Goal: Task Accomplishment & Management: Manage account settings

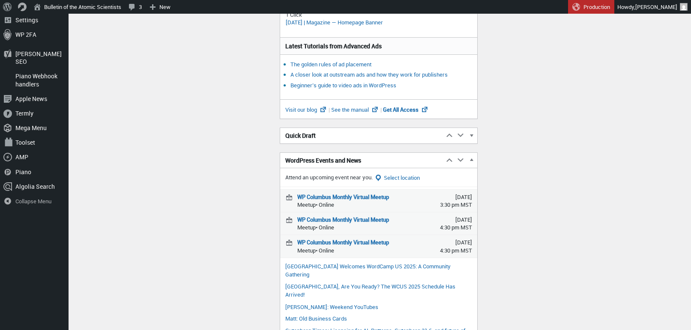
scroll to position [301, 0]
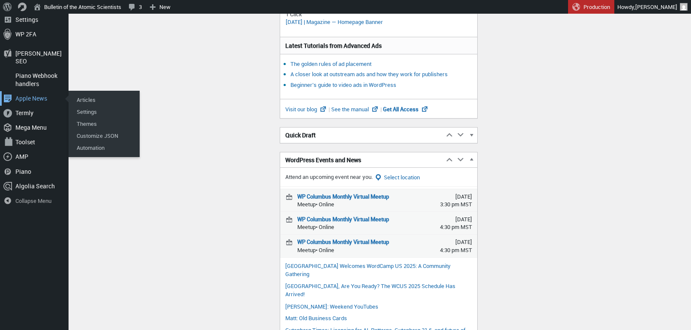
click at [24, 91] on div "Apple News" at bounding box center [34, 98] width 69 height 15
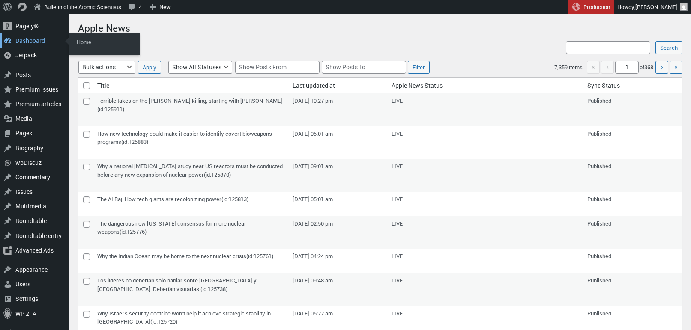
click at [23, 42] on div "Dashboard" at bounding box center [34, 40] width 69 height 15
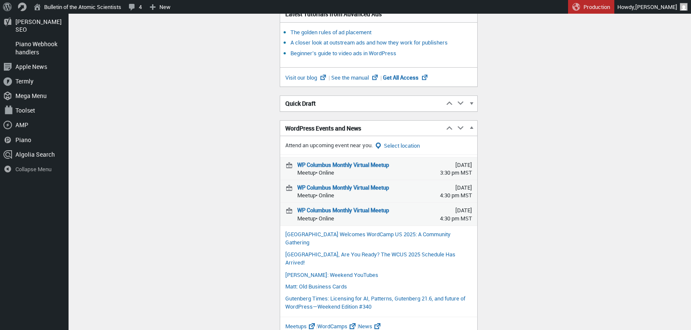
scroll to position [331, 0]
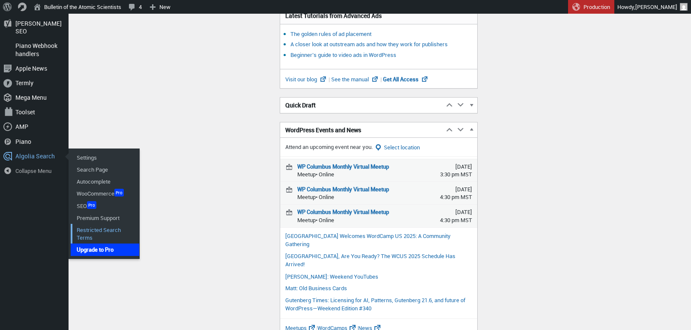
click at [96, 224] on link "Restricted Search Terms" at bounding box center [105, 234] width 69 height 20
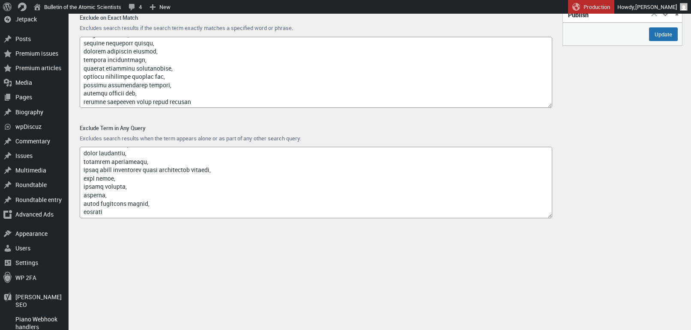
scroll to position [36, 0]
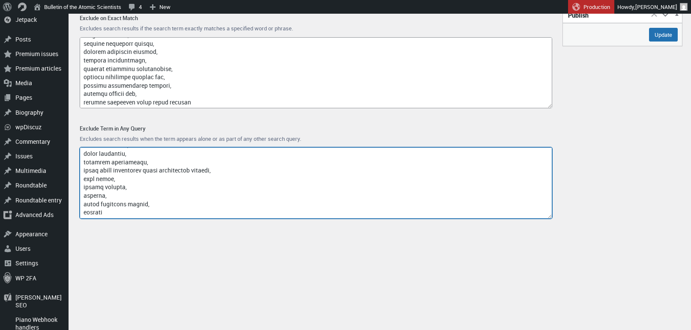
click at [132, 211] on textarea "Exclude Term in Any Query" at bounding box center [316, 183] width 473 height 72
paste textarea "bmp-1"
paste textarea "uralvagonzavod"
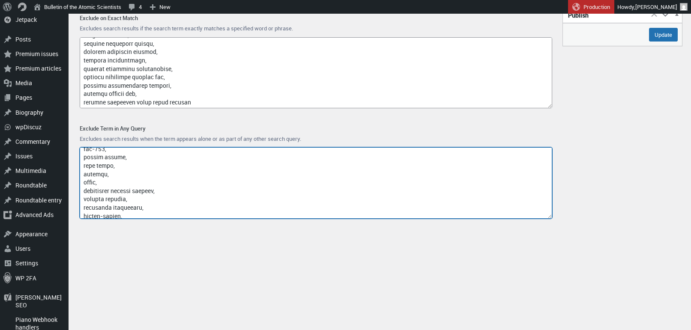
scroll to position [6204, 0]
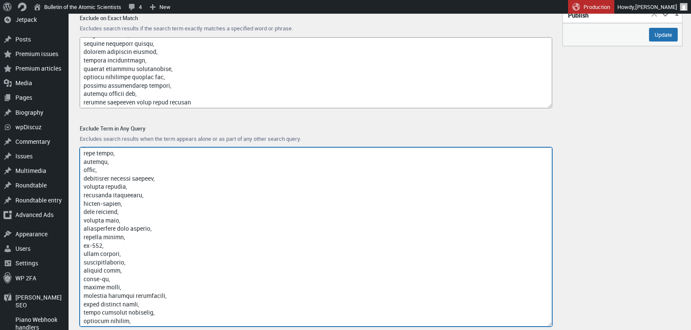
drag, startPoint x: 550, startPoint y: 217, endPoint x: 561, endPoint y: 328, distance: 111.0
click at [561, 328] on div "Publish Move up Move Publish box up Move down Move Publish box down Toggle pane…" at bounding box center [380, 173] width 604 height 344
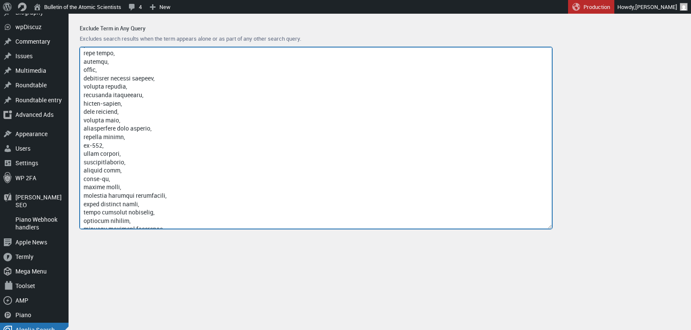
scroll to position [211, 0]
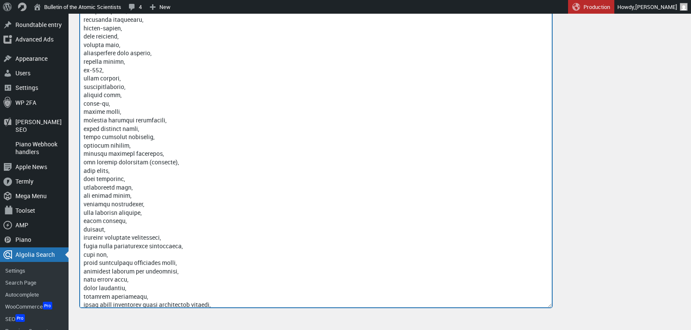
drag, startPoint x: 549, startPoint y: 153, endPoint x: 547, endPoint y: 295, distance: 142.7
click at [573, 317] on div "Publish Move up Move Publish box up Move down Move Publish box down Toggle pane…" at bounding box center [380, 75] width 604 height 500
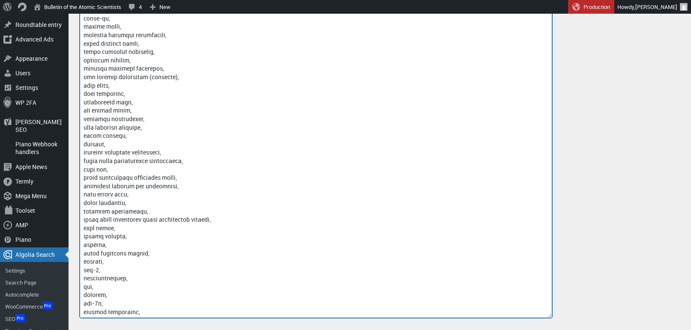
scroll to position [6295, 0]
type textarea "access-type/, article-subject/, invokefunction, [DOMAIN_NAME], [DOMAIN_NAME], i…"
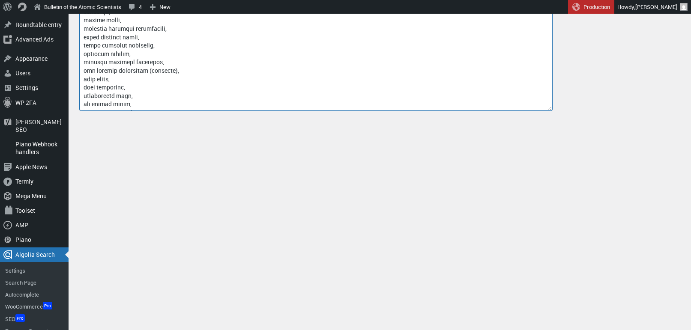
drag, startPoint x: 549, startPoint y: 317, endPoint x: 528, endPoint y: 105, distance: 212.2
click at [523, 106] on textarea "Exclude Term in Any Query" at bounding box center [316, 41] width 473 height 139
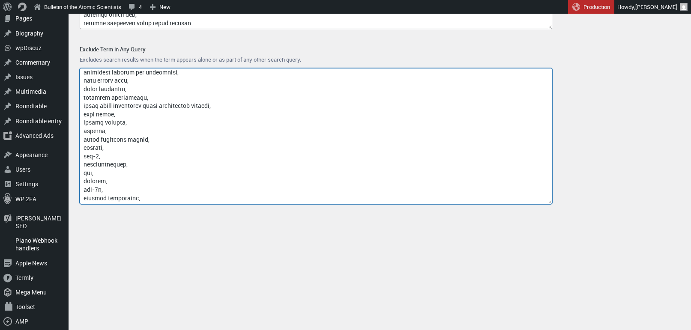
scroll to position [43, 0]
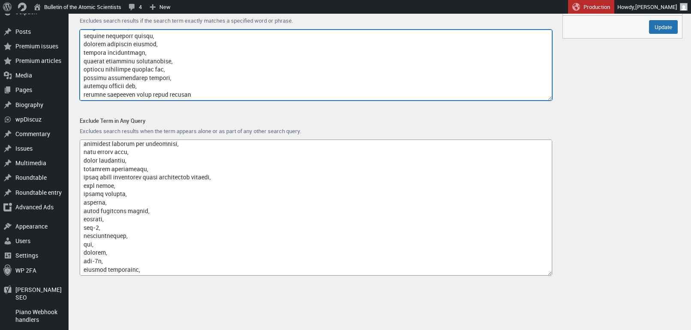
click at [216, 97] on textarea "Exclude on Exact Match" at bounding box center [316, 66] width 473 height 72
paste textarea "ccp quantum telecommunication"
paste textarea "shanghai quantum chip"
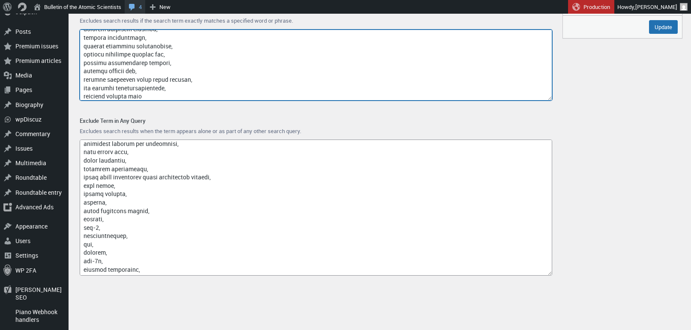
type textarea "loremi, dolorsi, ame.consectetu.adi, eli, sedd, {eiusmo_temp_incidi}, utl etdo,…"
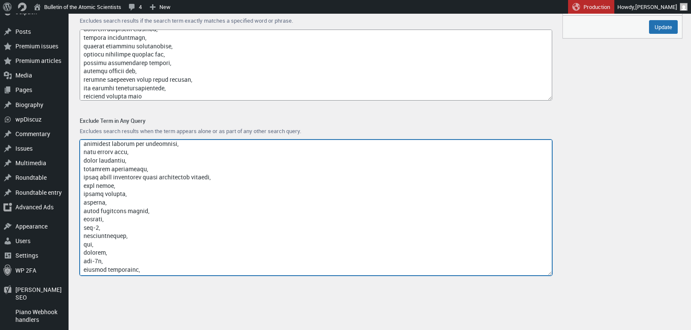
click at [127, 268] on textarea "Exclude Term in Any Query" at bounding box center [316, 208] width 473 height 136
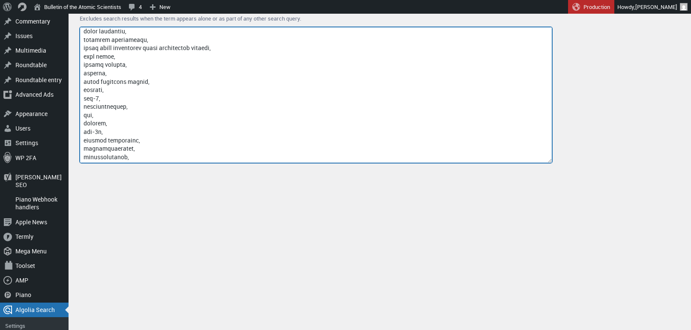
scroll to position [6522, 0]
paste textarea "tianyan-504"
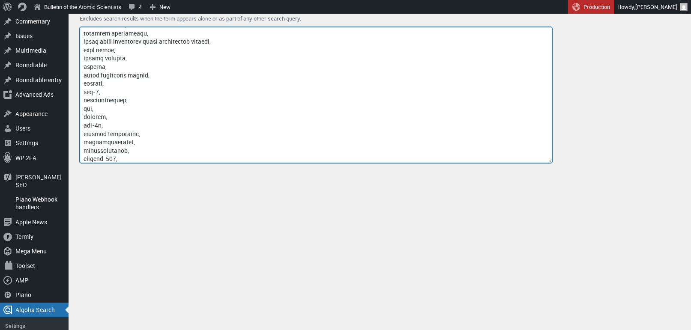
scroll to position [6531, 0]
paste textarea "infantry fighting vehicle"
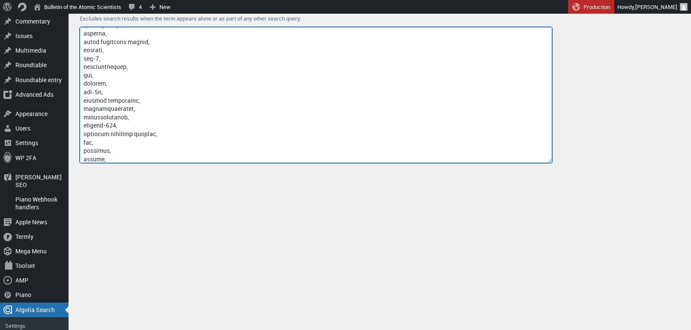
scroll to position [6564, 0]
paste textarea "kurganets-25"
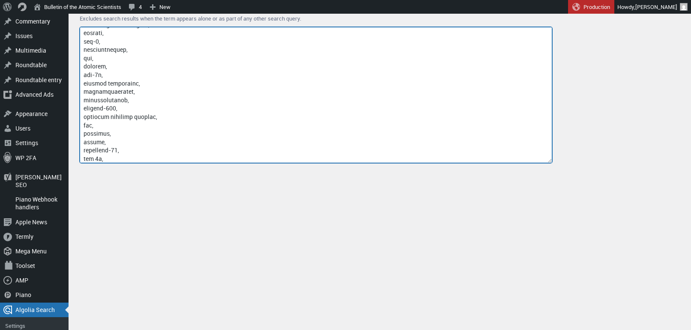
scroll to position [6581, 0]
paste textarea "boevaya [PERSON_NAME]"
type textarea "access-type/, article-subject/, invokefunction, [DOMAIN_NAME], [DOMAIN_NAME], i…"
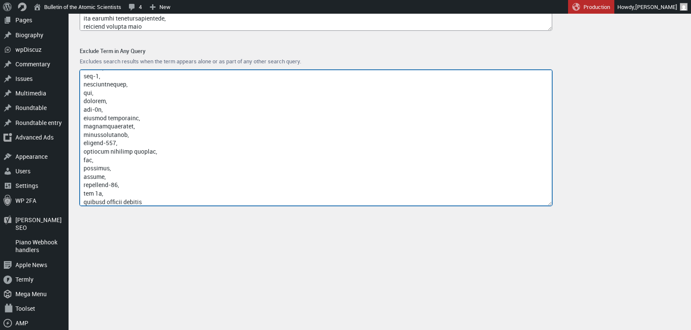
scroll to position [80, 0]
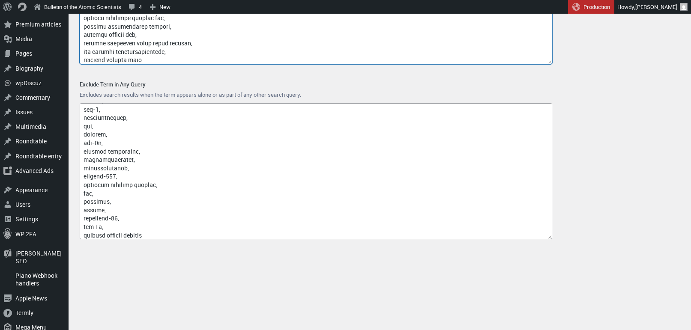
click at [151, 63] on textarea "Exclude on Exact Match" at bounding box center [316, 29] width 473 height 72
paste textarea "himalayan mountains quantum chip"
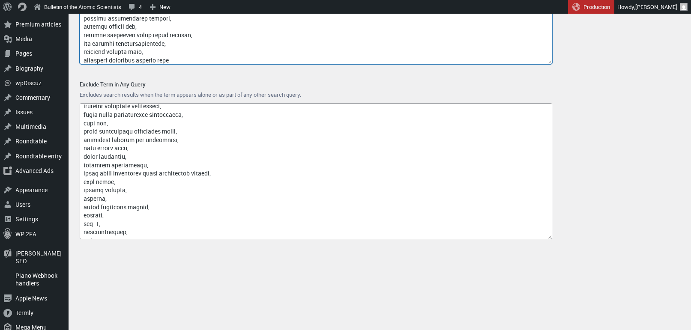
scroll to position [6583, 0]
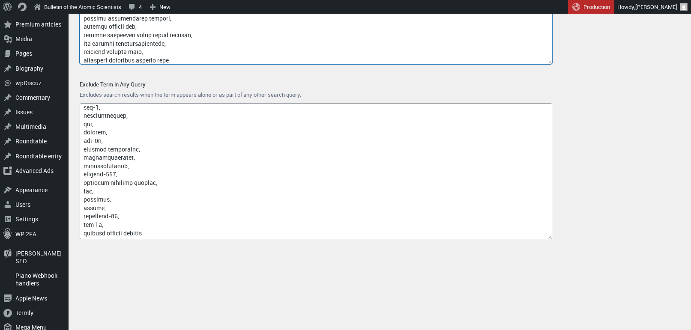
type textarea "loremi, dolorsi, ame.consectetu.adi, eli, sedd, {eiusmo_temp_incidi}, utl etdo,…"
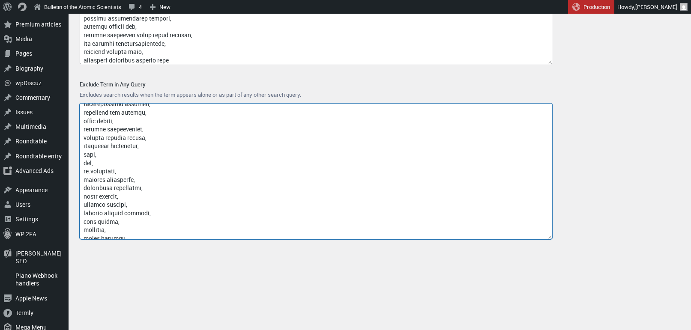
scroll to position [5682, 0]
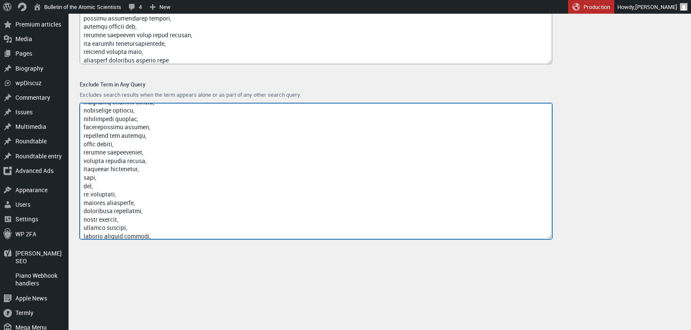
click at [480, 162] on textarea "Exclude Term in Any Query" at bounding box center [316, 171] width 473 height 136
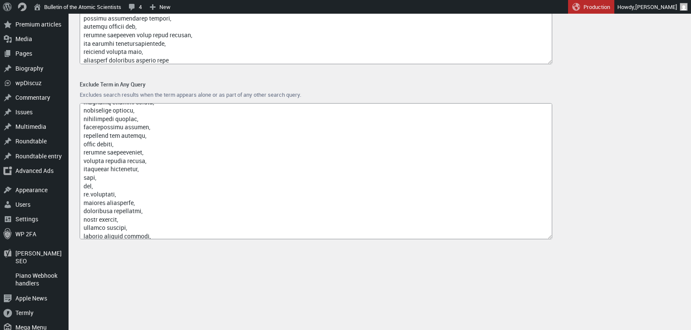
click at [607, 155] on div "Publish Move up Move Publish box up Move down Move Publish box down Toggle pane…" at bounding box center [380, 107] width 604 height 300
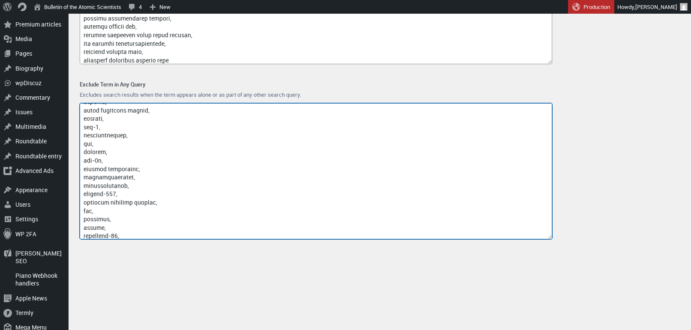
scroll to position [6583, 0]
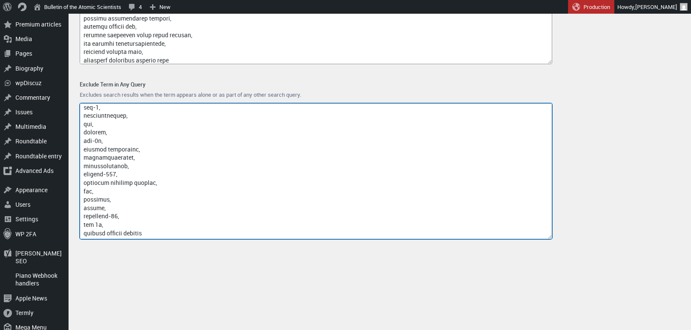
click at [216, 231] on textarea "Exclude Term in Any Query" at bounding box center [316, 171] width 473 height 136
paste textarea "quantum tunnel diode"
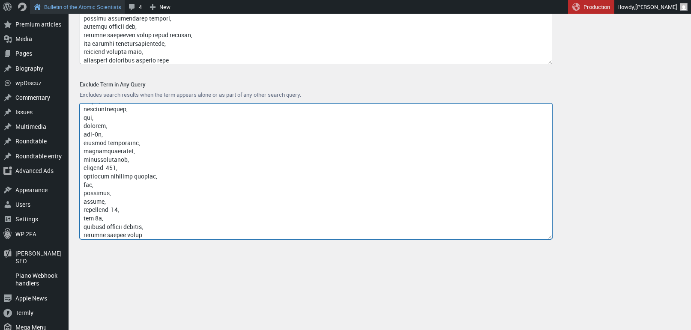
type textarea "access-type/, article-subject/, invokefunction, [DOMAIN_NAME], [DOMAIN_NAME], i…"
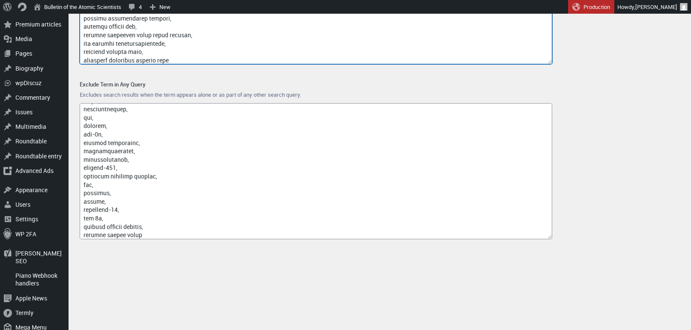
click at [192, 62] on textarea "Exclude on Exact Match" at bounding box center [316, 29] width 473 height 72
paste textarea "semiconductor industrial output"
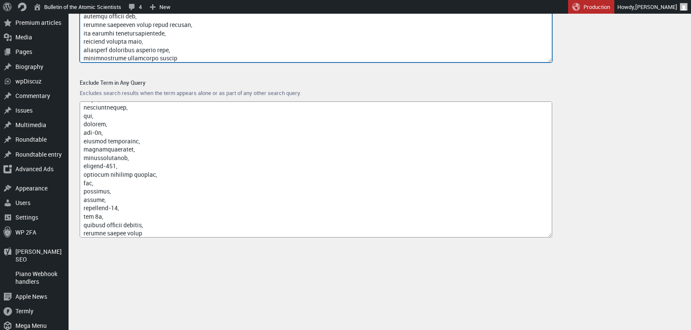
type textarea "loremi, dolorsi, ame.consectetu.adi, eli, sedd, {eiusmo_temp_incidi}, utl etdo,…"
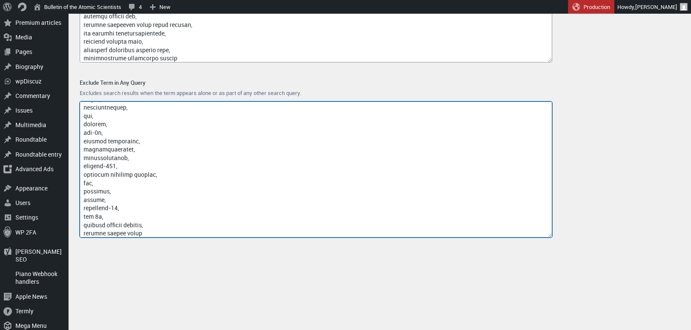
click at [152, 233] on textarea "Exclude Term in Any Query" at bounding box center [316, 170] width 473 height 136
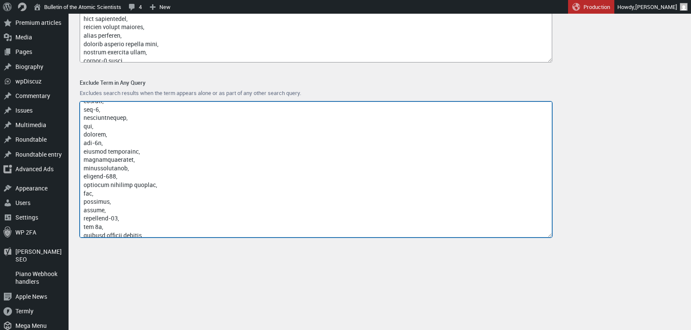
scroll to position [6617, 0]
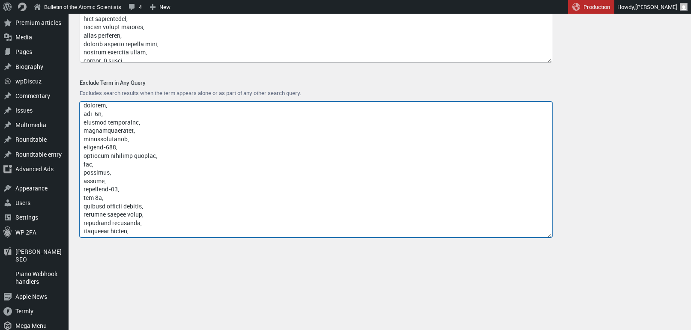
click at [129, 230] on textarea "Exclude Term in Any Query" at bounding box center [316, 170] width 473 height 136
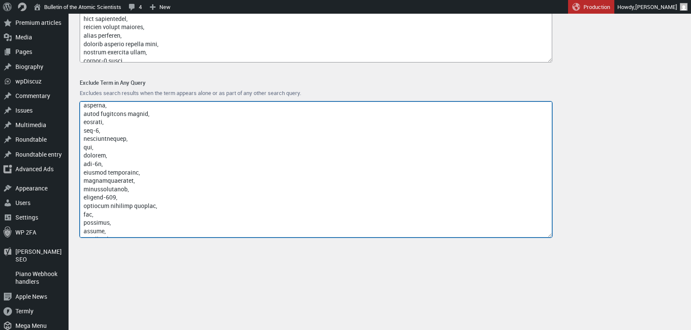
scroll to position [6625, 0]
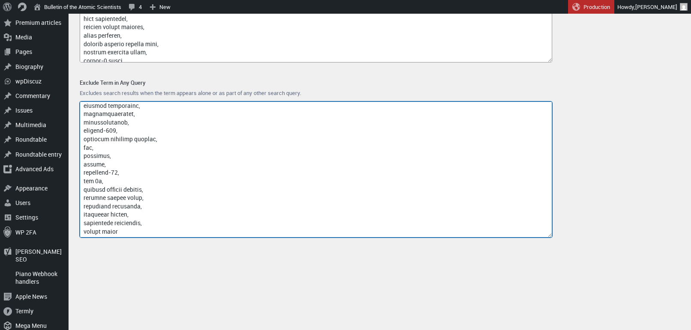
click at [126, 231] on textarea "Exclude Term in Any Query" at bounding box center [316, 170] width 473 height 136
paste textarea "tibetan plateau quantum distribution keys"
drag, startPoint x: 126, startPoint y: 235, endPoint x: 81, endPoint y: 232, distance: 45.9
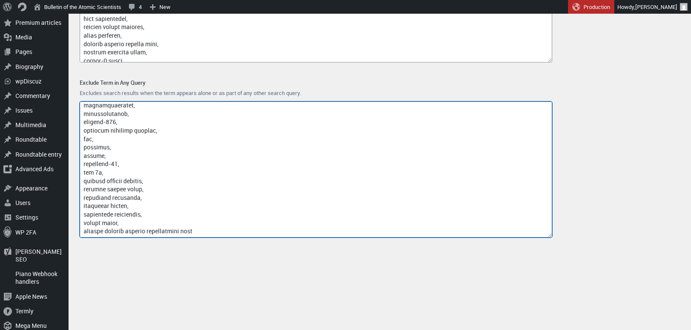
click at [81, 232] on textarea "Exclude Term in Any Query" at bounding box center [316, 170] width 473 height 136
click at [164, 232] on textarea "Exclude Term in Any Query" at bounding box center [316, 170] width 473 height 136
type textarea "access-type/, article-subject/, invokefunction, [DOMAIN_NAME], [DOMAIN_NAME], i…"
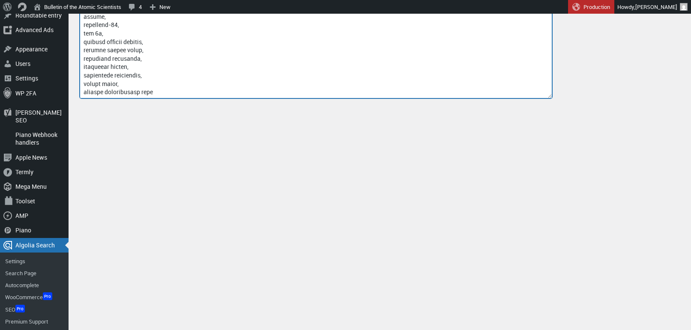
scroll to position [3, 0]
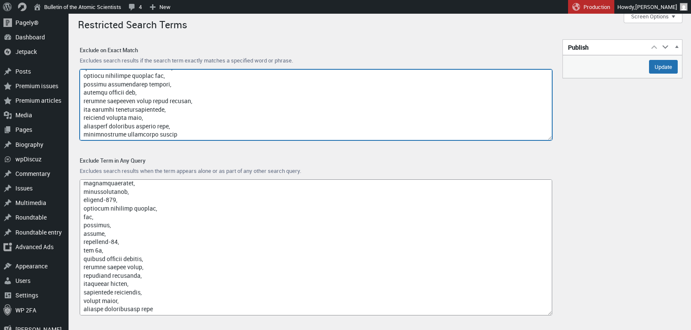
click at [184, 138] on textarea "Exclude on Exact Match" at bounding box center [316, 105] width 473 height 72
paste textarea "shanghai quantum telecommunication"
type textarea "loremi, dolorsi, ame.consectetu.adi, eli, sedd, {eiusmo_temp_incidi}, utl etdo,…"
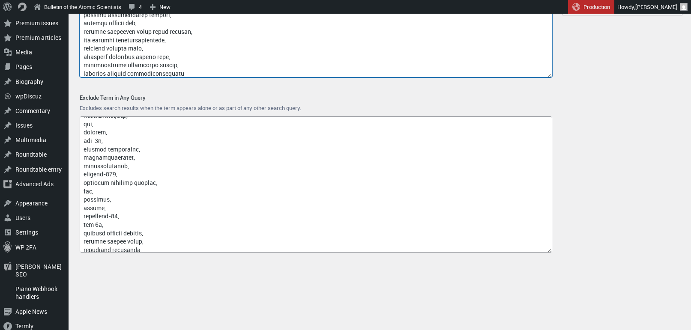
scroll to position [6634, 0]
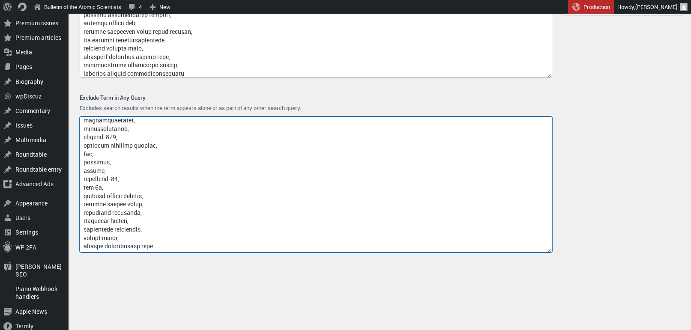
click at [174, 248] on textarea "Exclude Term in Any Query" at bounding box center [316, 185] width 473 height 136
paste textarea "t15 armata"
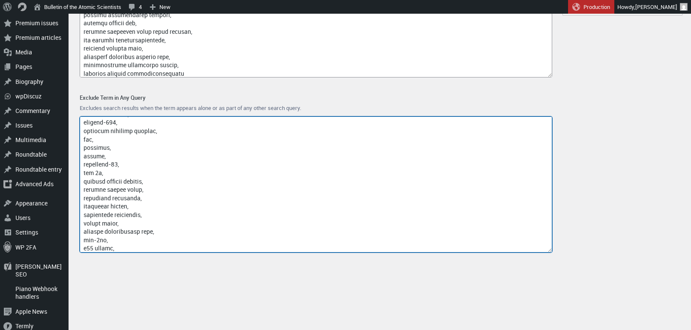
scroll to position [6657, 0]
paste textarea "bmpksh"
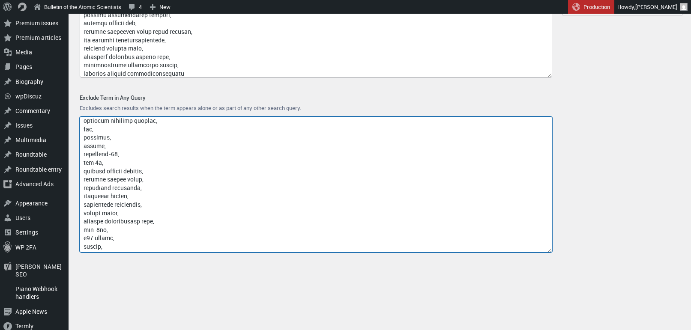
paste textarea "bmp-ksh"
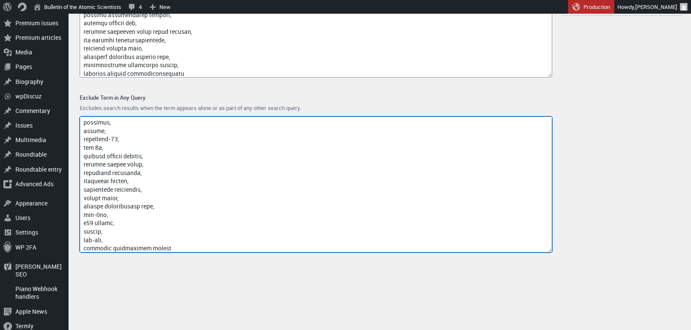
scroll to position [6676, 0]
drag, startPoint x: 153, startPoint y: 248, endPoint x: 83, endPoint y: 245, distance: 69.4
click at [83, 245] on textarea "Exclude Term in Any Query" at bounding box center [316, 185] width 473 height 136
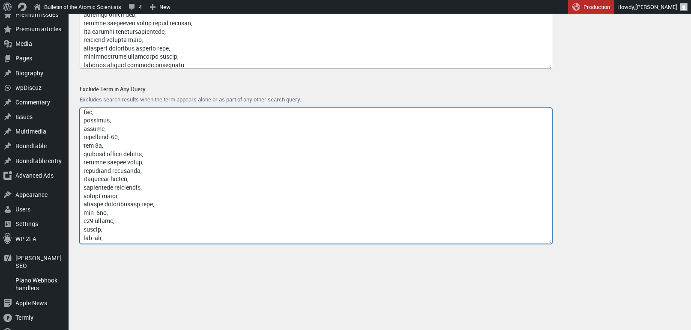
type textarea "access-type/, article-subject/, invokefunction, [DOMAIN_NAME], [DOMAIN_NAME], i…"
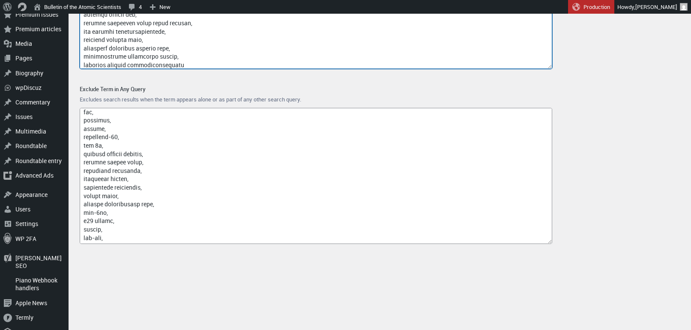
click at [202, 66] on textarea "Exclude on Exact Match" at bounding box center [316, 34] width 473 height 72
paste textarea "[PERSON_NAME] european environment agency"
type textarea "loremi, dolorsi, ame.consectetu.adi, eli, sedd, {eiusmo_temp_incidi}, utl etdo,…"
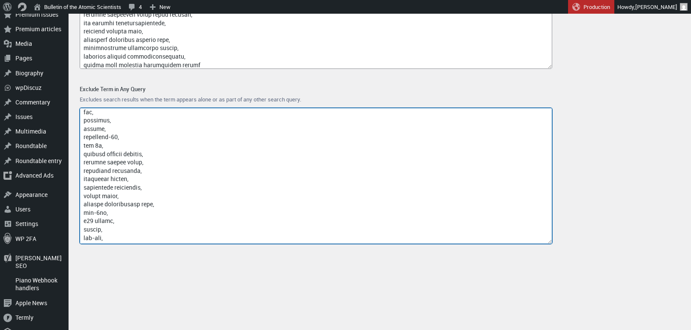
click at [383, 145] on textarea "Exclude Term in Any Query" at bounding box center [316, 176] width 473 height 136
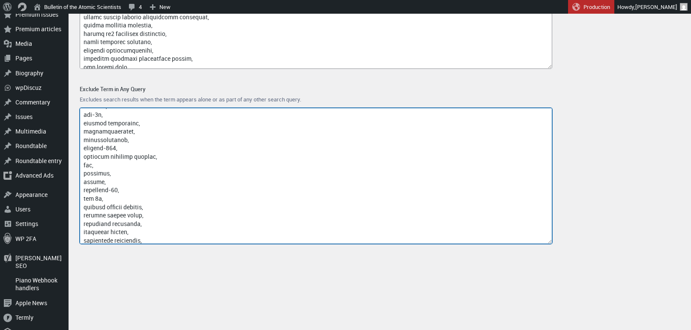
scroll to position [6676, 0]
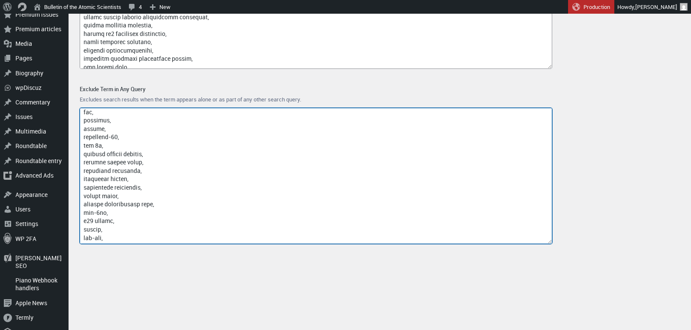
click at [85, 238] on textarea "Exclude Term in Any Query" at bounding box center [316, 176] width 473 height 136
paste textarea "vpk-7829"
paste textarea "brm-1k"
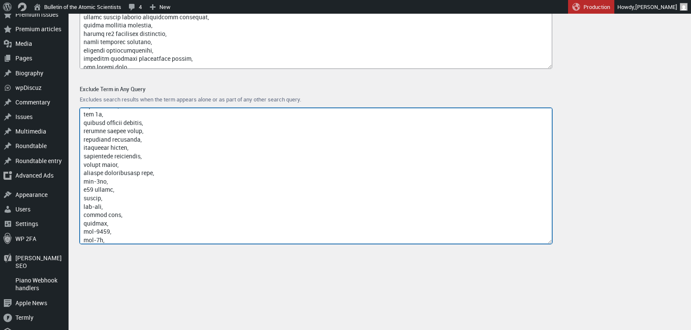
scroll to position [6707, 0]
paste textarea "brm 1km"
paste textarea "brm1k"
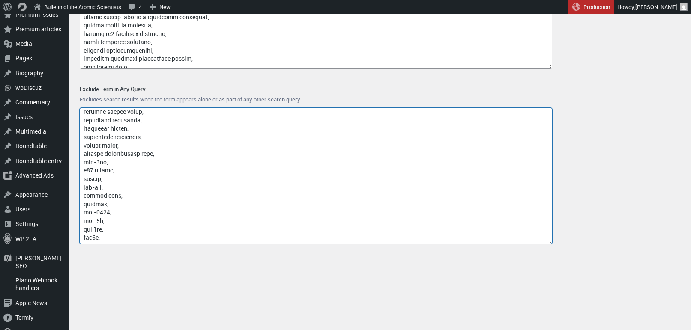
paste textarea "brm-1km"
paste textarea "kurganets"
paste textarea "bmp ksh"
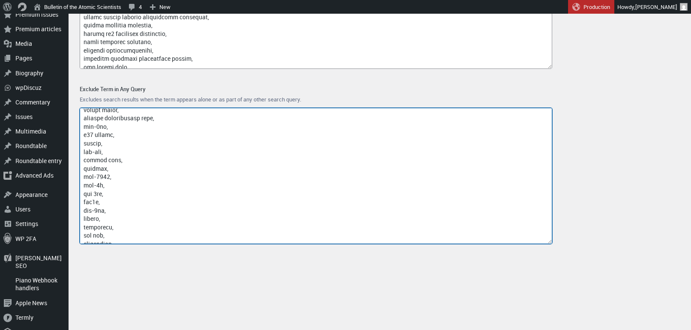
scroll to position [6759, 0]
paste textarea "qike"
click at [88, 231] on textarea "Exclude Term in Any Query" at bounding box center [316, 176] width 473 height 136
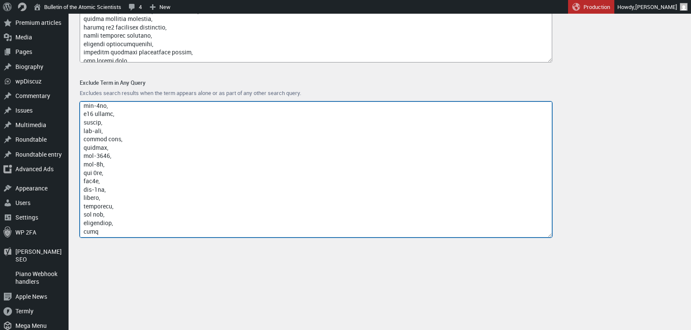
click at [125, 227] on textarea "Exclude Term in Any Query" at bounding box center [316, 170] width 473 height 136
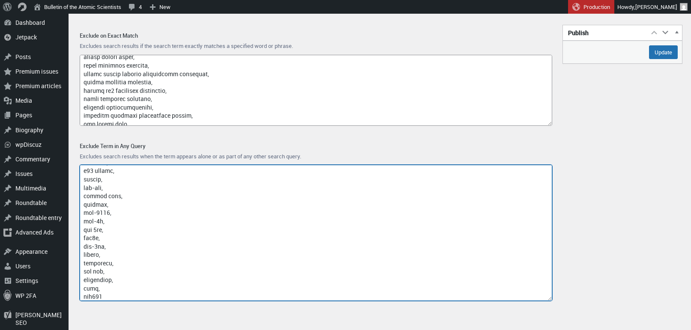
scroll to position [0, 0]
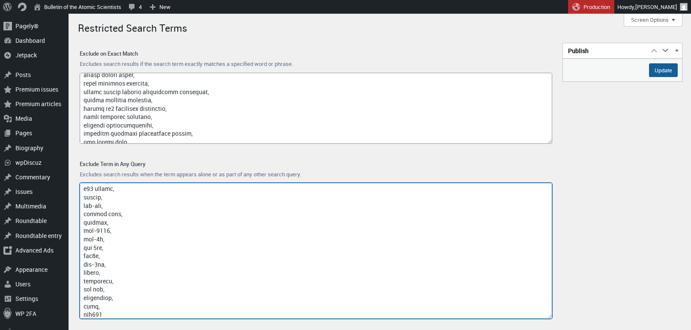
type textarea "access-type/, article-subject/, invokefunction, [DOMAIN_NAME], [DOMAIN_NAME], i…"
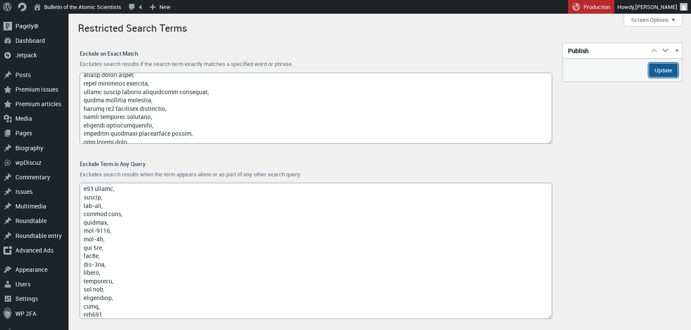
click at [656, 72] on input "Update" at bounding box center [663, 70] width 29 height 14
